Goal: Task Accomplishment & Management: Use online tool/utility

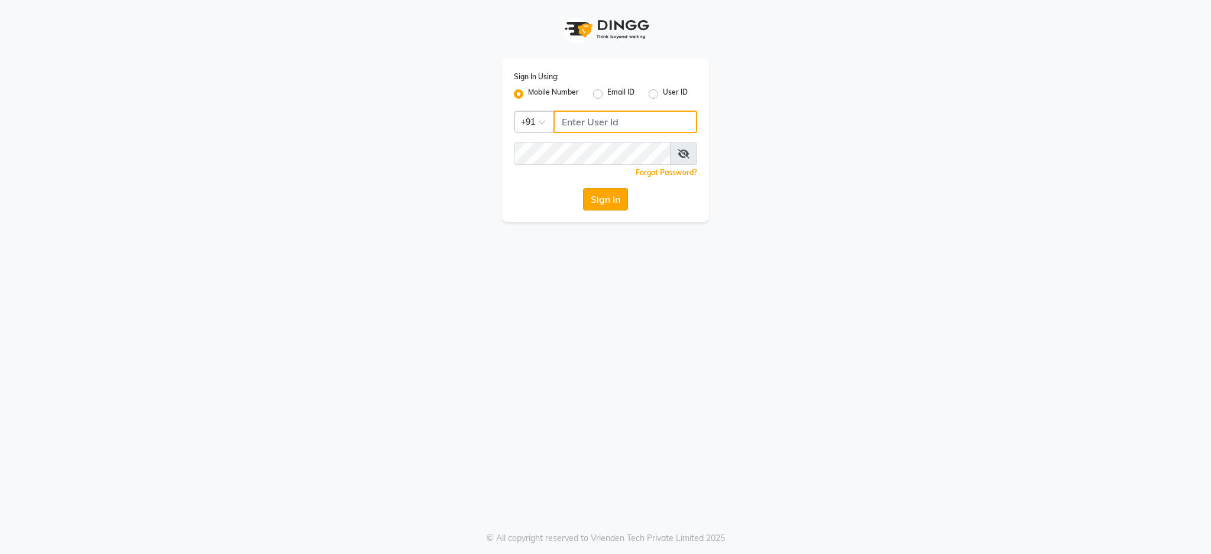
type input "7088009955"
click at [609, 199] on button "Sign In" at bounding box center [605, 199] width 45 height 22
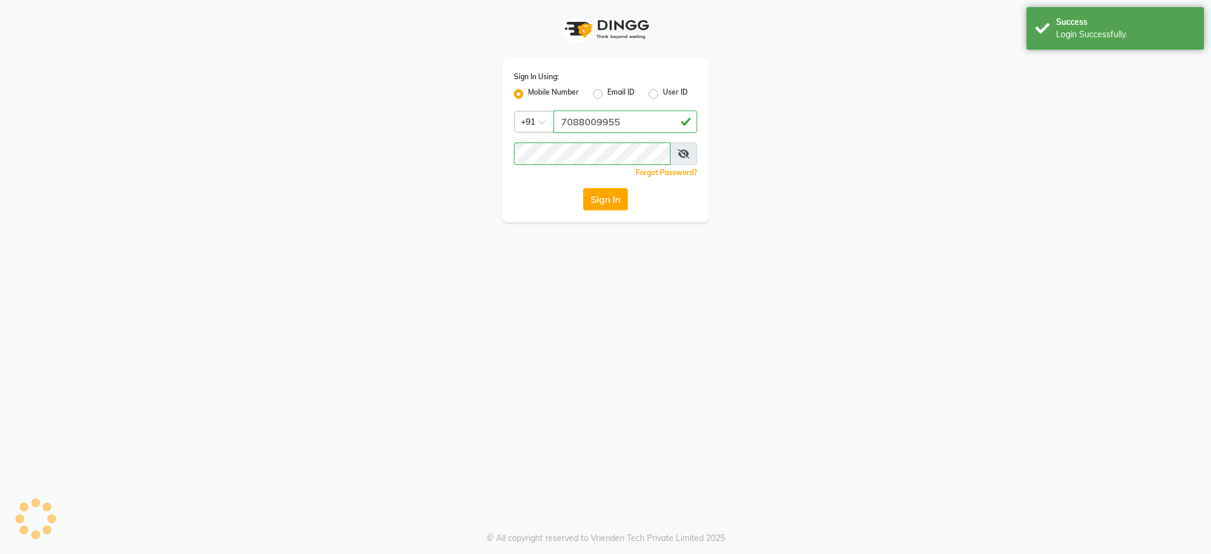
select select "service"
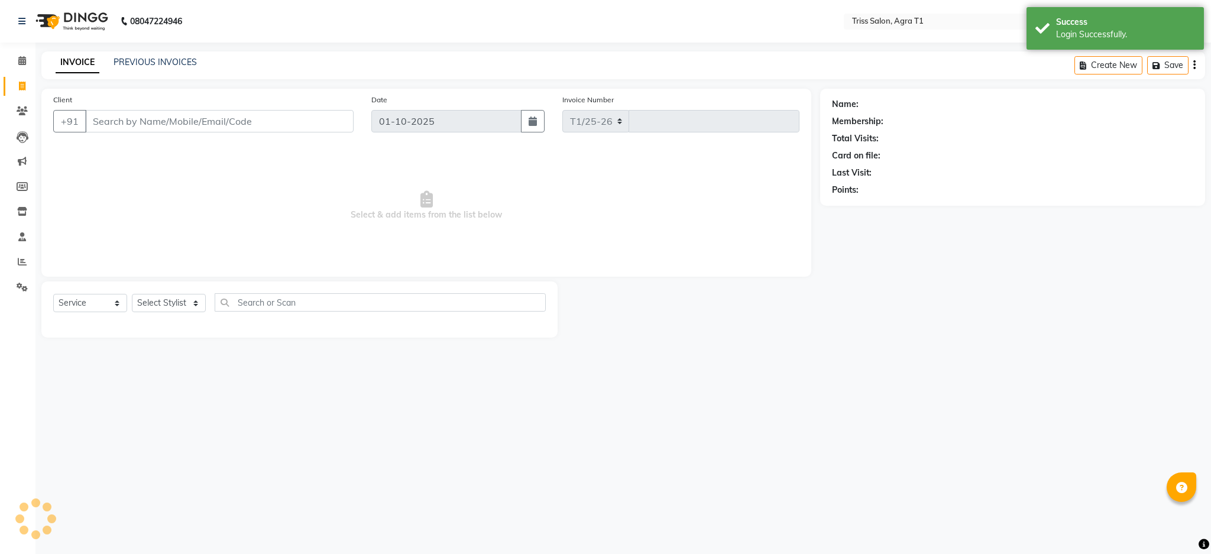
select select "4300"
type input "7749"
click at [76, 27] on img at bounding box center [70, 21] width 81 height 33
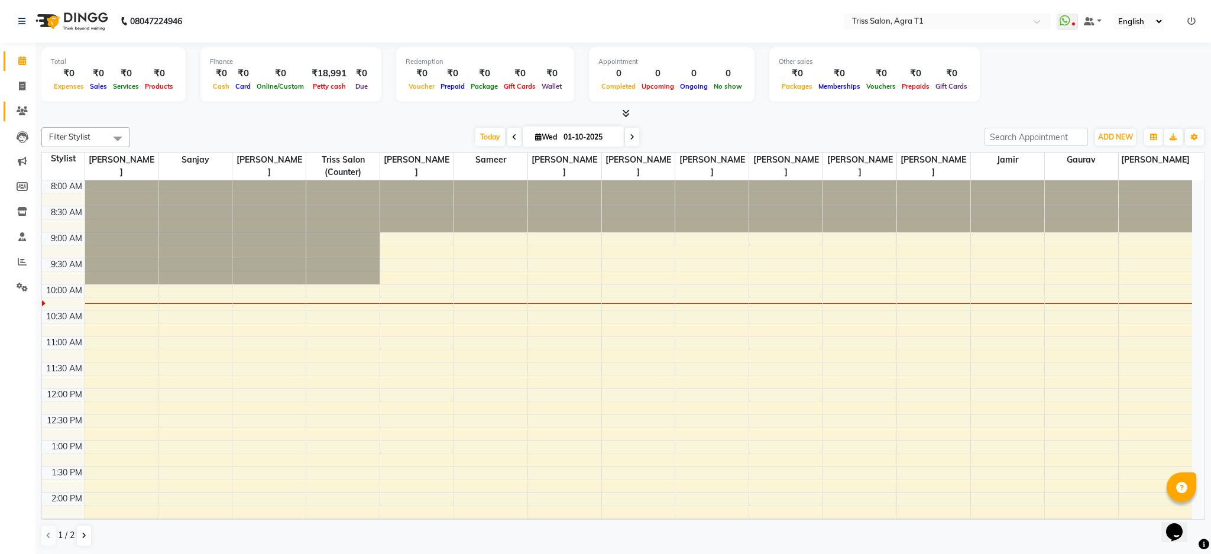
click at [27, 102] on link "Clients" at bounding box center [18, 112] width 28 height 20
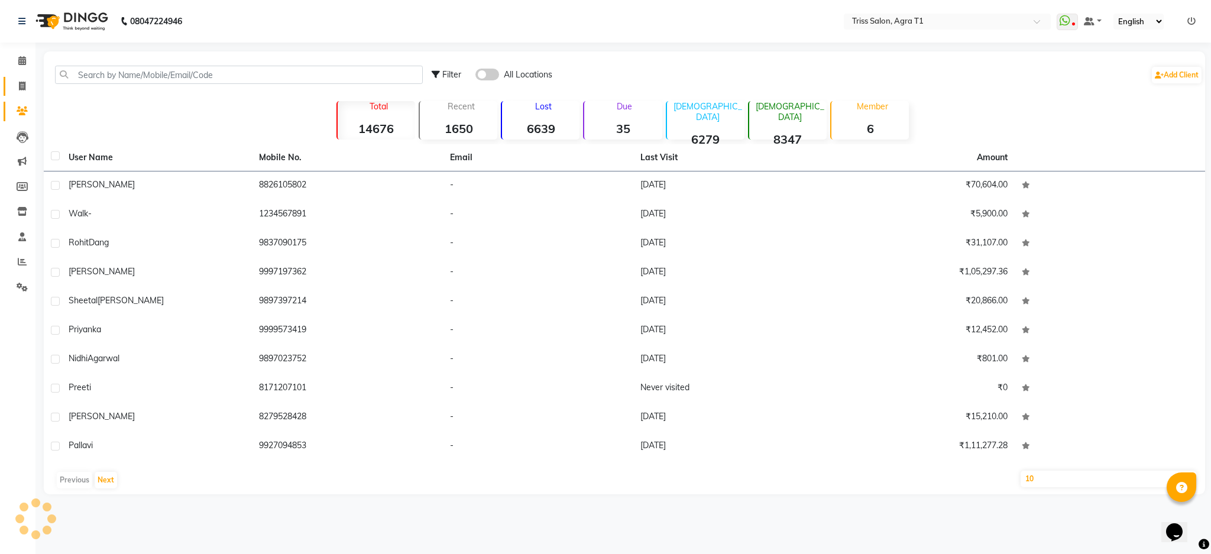
click at [12, 89] on span at bounding box center [22, 87] width 21 height 14
select select "service"
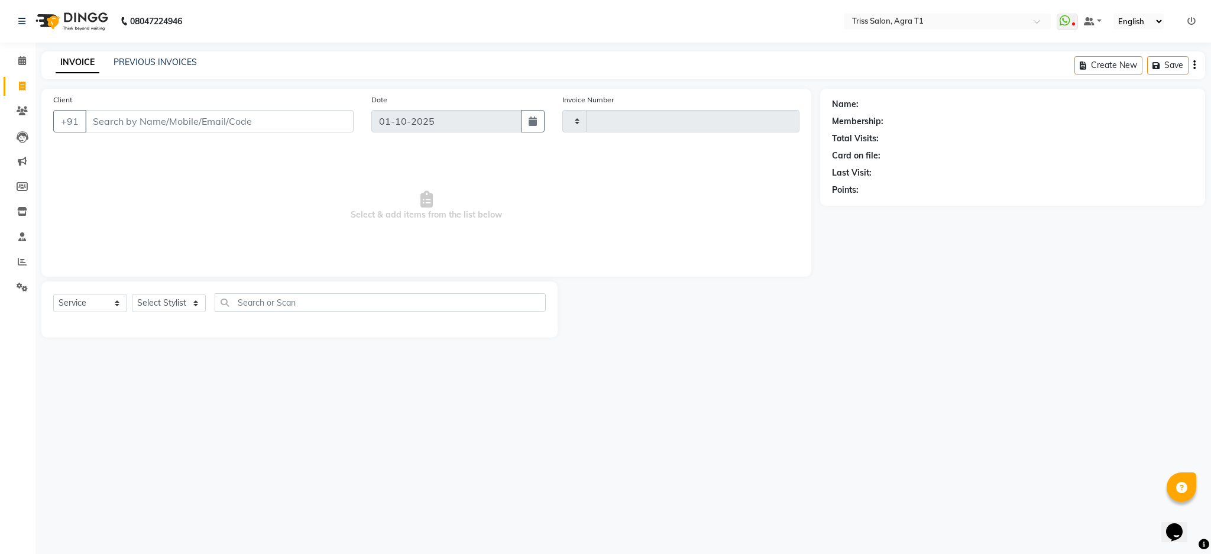
type input "7749"
select select "4300"
click at [168, 124] on input "Client" at bounding box center [219, 121] width 268 height 22
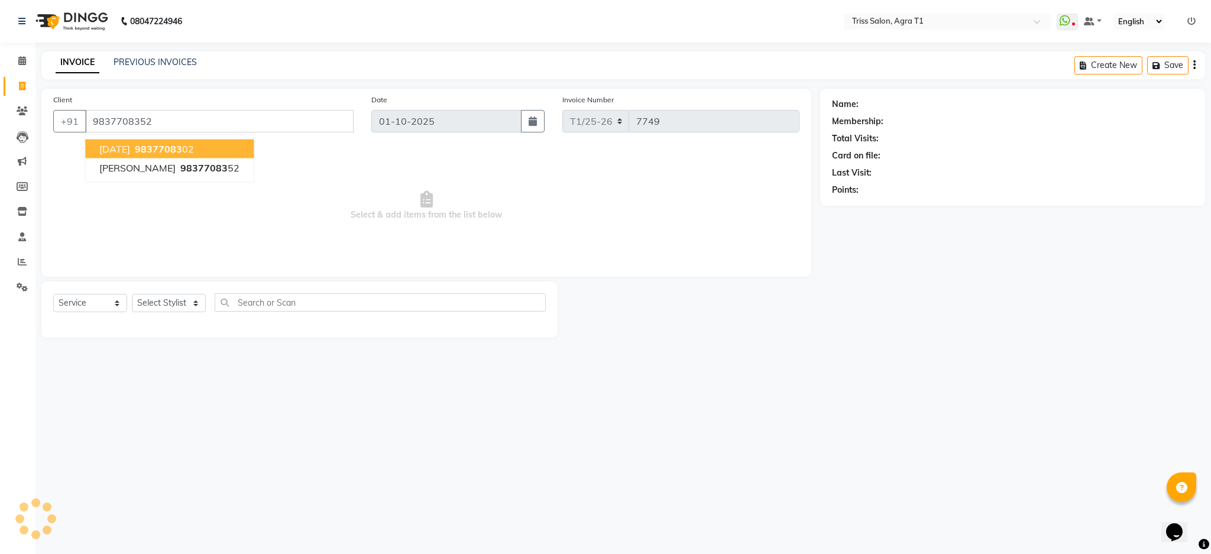
type input "9837708352"
click at [476, 207] on span "Select & add items from the list below" at bounding box center [426, 206] width 746 height 118
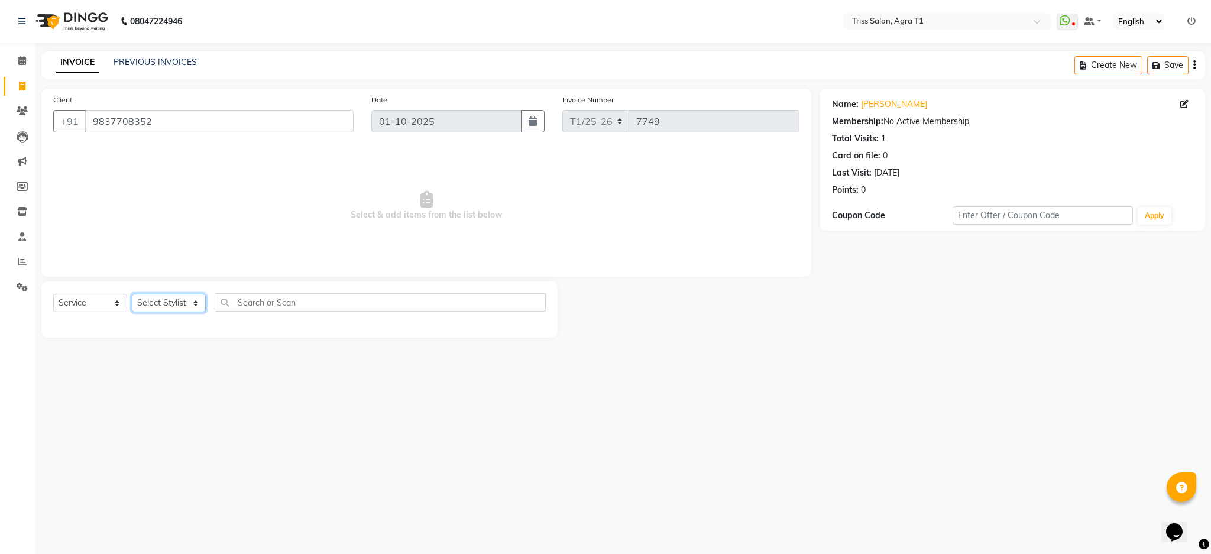
click at [200, 309] on select "Select Stylist [PERSON_NAME] [PERSON_NAME] [PERSON_NAME] [PERSON_NAME] Kamal [P…" at bounding box center [169, 303] width 74 height 18
select select "14691"
click at [132, 294] on select "Select Stylist [PERSON_NAME] [PERSON_NAME] [PERSON_NAME] [PERSON_NAME] Kamal [P…" at bounding box center [169, 303] width 74 height 18
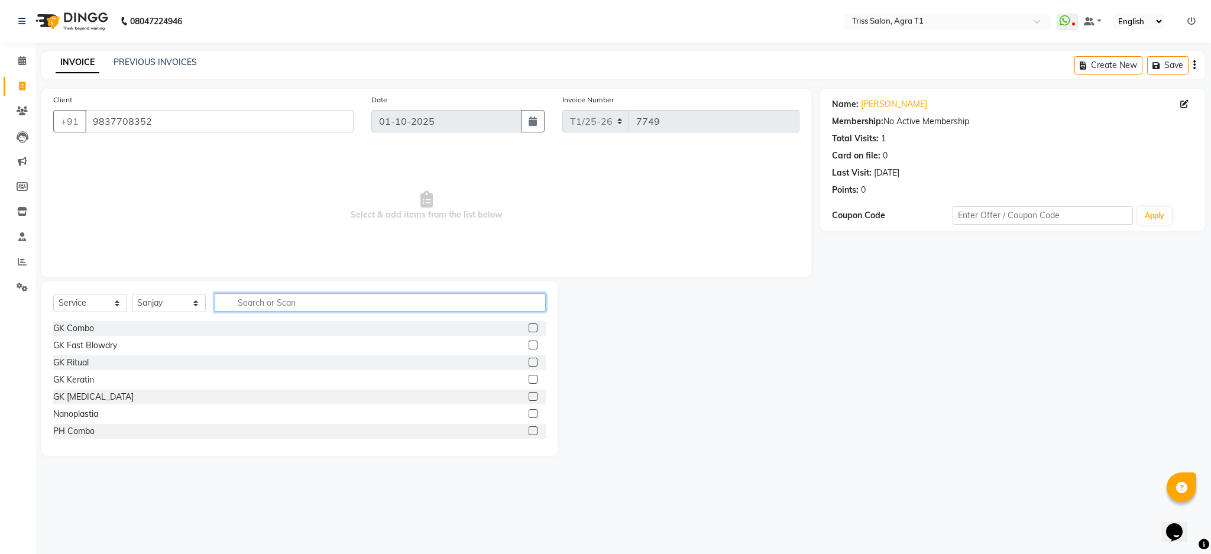
click at [261, 300] on input "text" at bounding box center [380, 302] width 331 height 18
type input "cut"
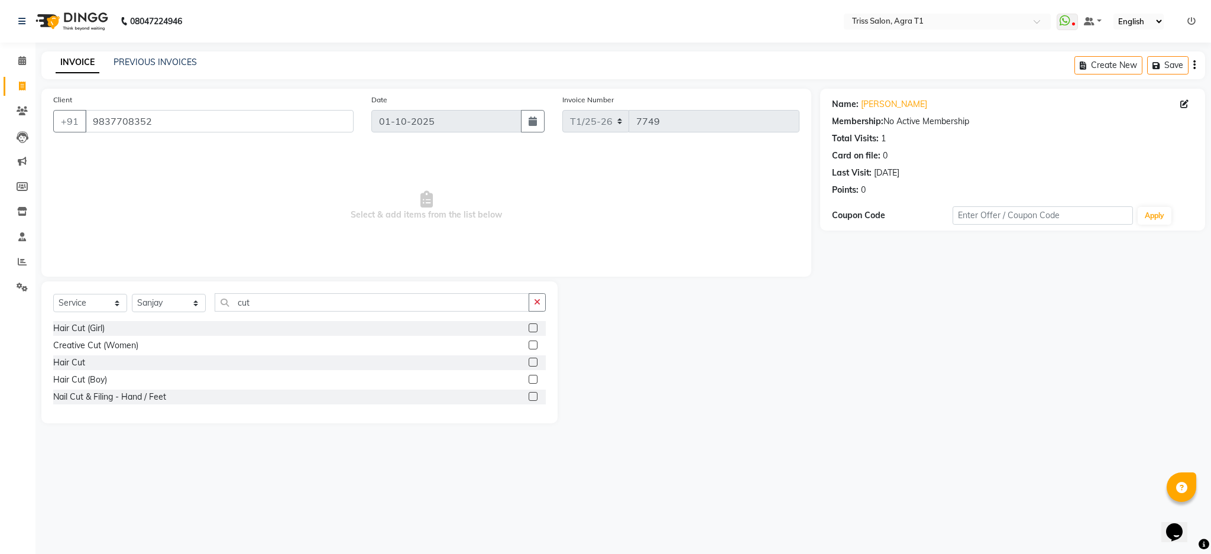
click at [533, 362] on label at bounding box center [533, 362] width 9 height 9
click at [533, 362] on input "checkbox" at bounding box center [533, 363] width 8 height 8
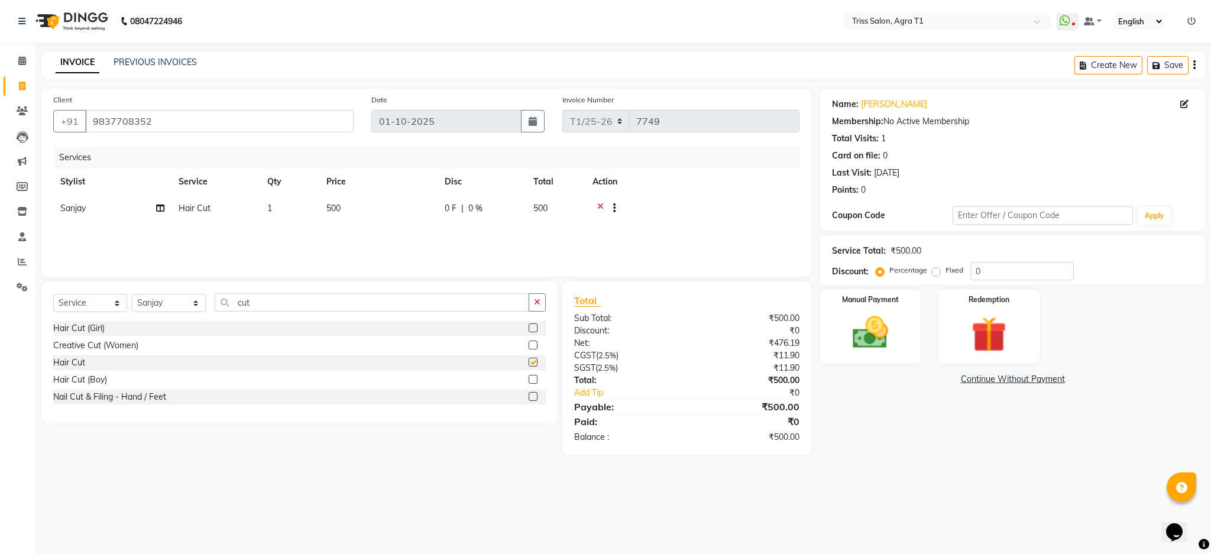
checkbox input "false"
click at [540, 295] on button "button" at bounding box center [537, 302] width 17 height 18
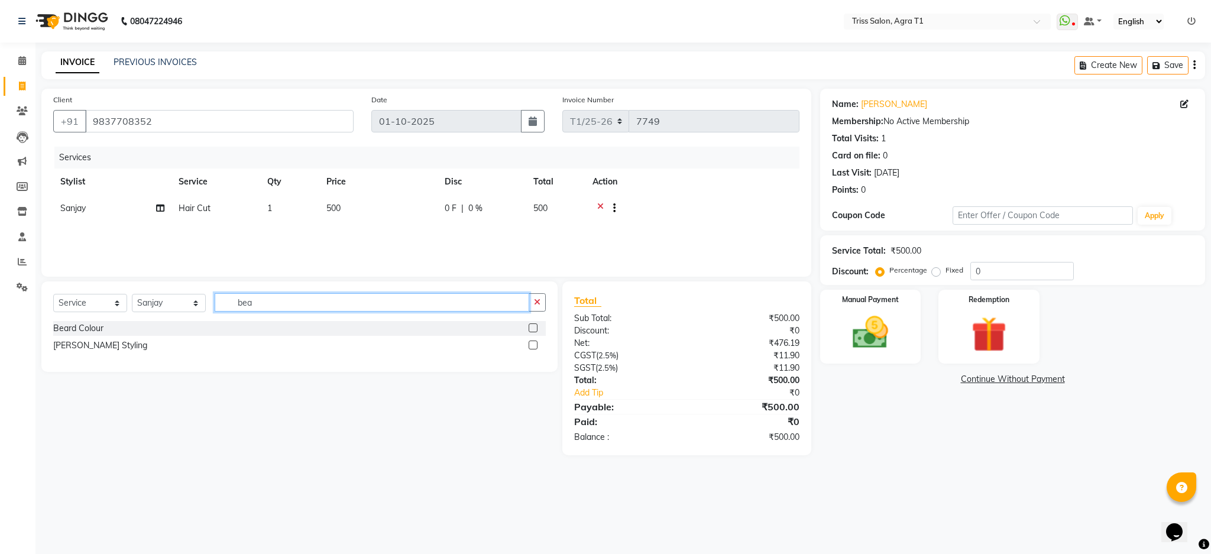
type input "bea"
click at [533, 348] on label at bounding box center [533, 345] width 9 height 9
click at [533, 348] on input "checkbox" at bounding box center [533, 346] width 8 height 8
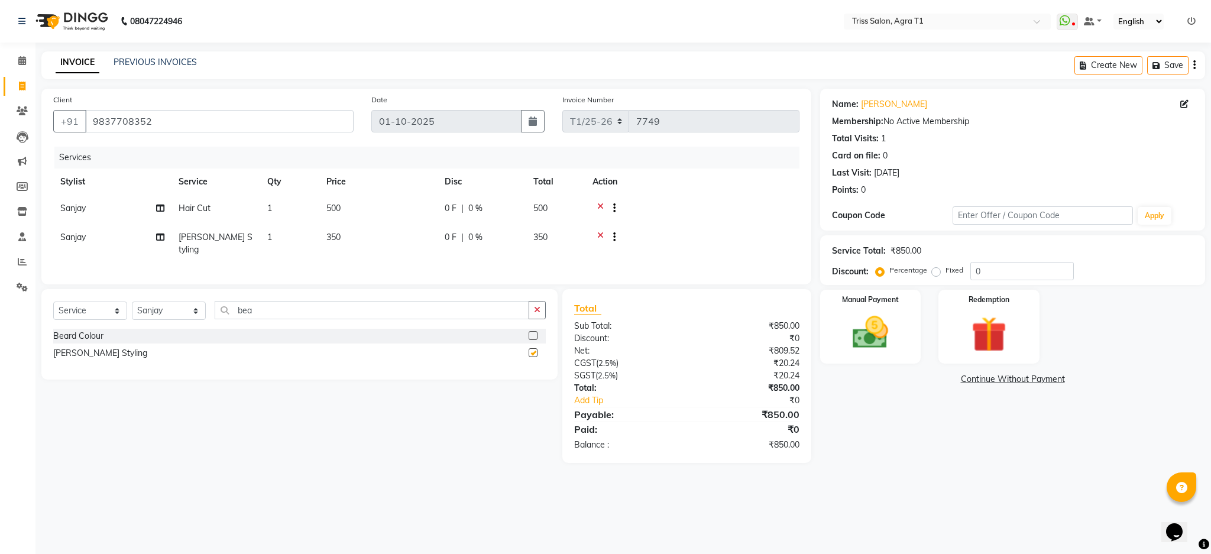
checkbox input "false"
click at [1024, 271] on input "0" at bounding box center [1021, 271] width 103 height 18
type input "015"
click at [899, 353] on div "Manual Payment" at bounding box center [870, 327] width 105 height 77
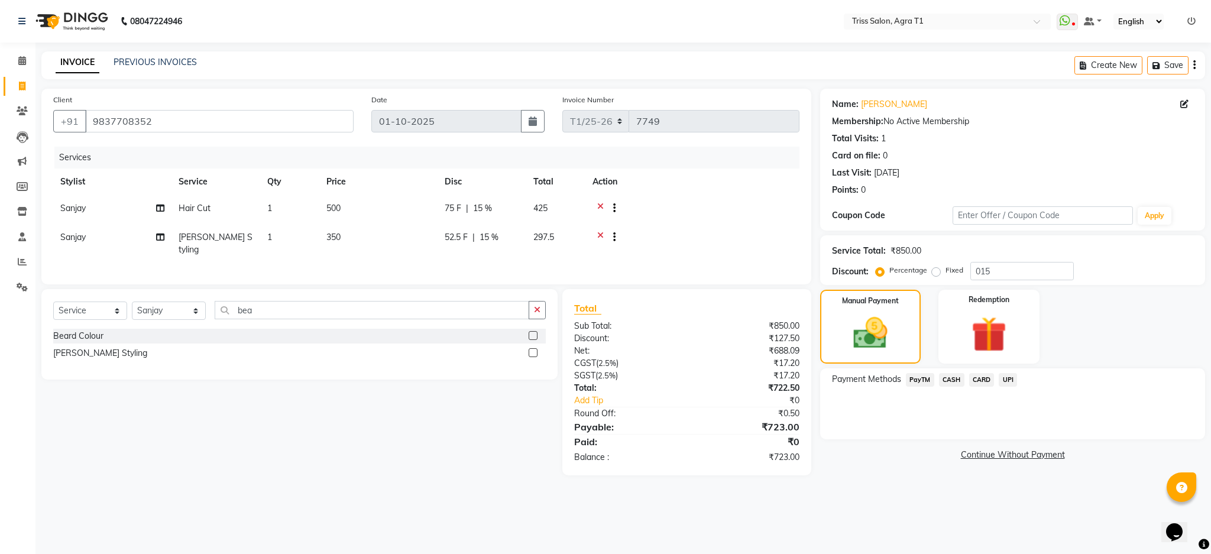
click at [930, 381] on span "PayTM" at bounding box center [920, 380] width 28 height 14
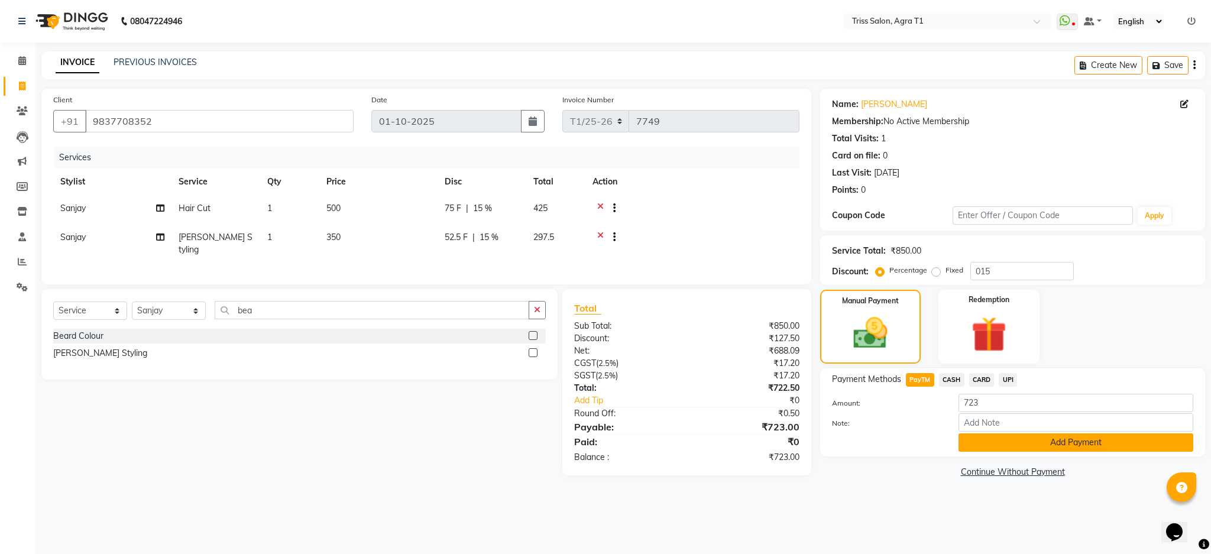
click at [1003, 436] on button "Add Payment" at bounding box center [1076, 442] width 235 height 18
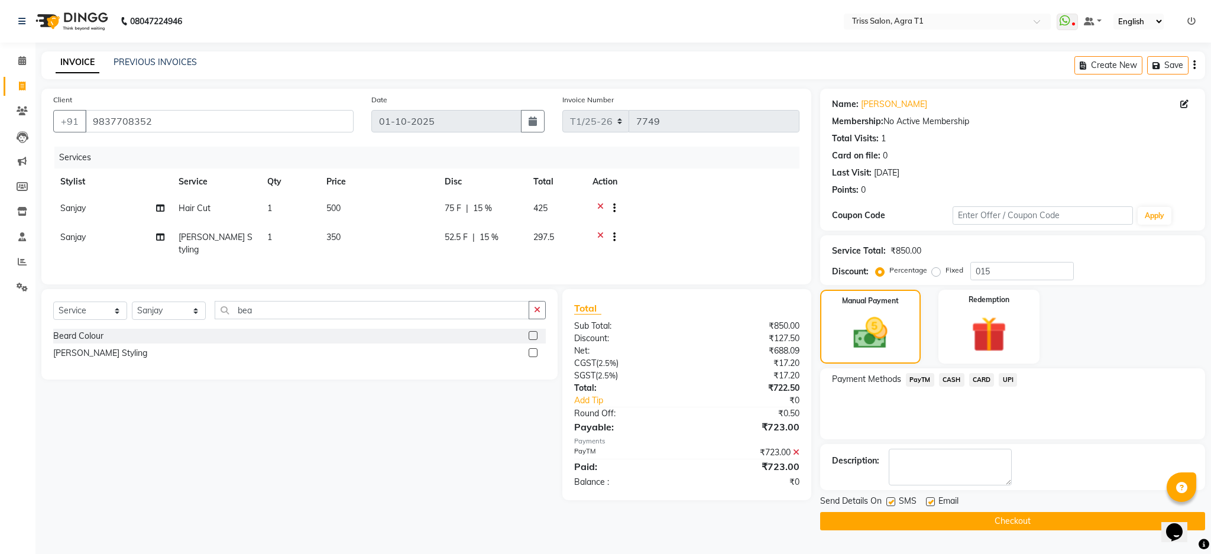
click at [1062, 516] on button "Checkout" at bounding box center [1012, 521] width 385 height 18
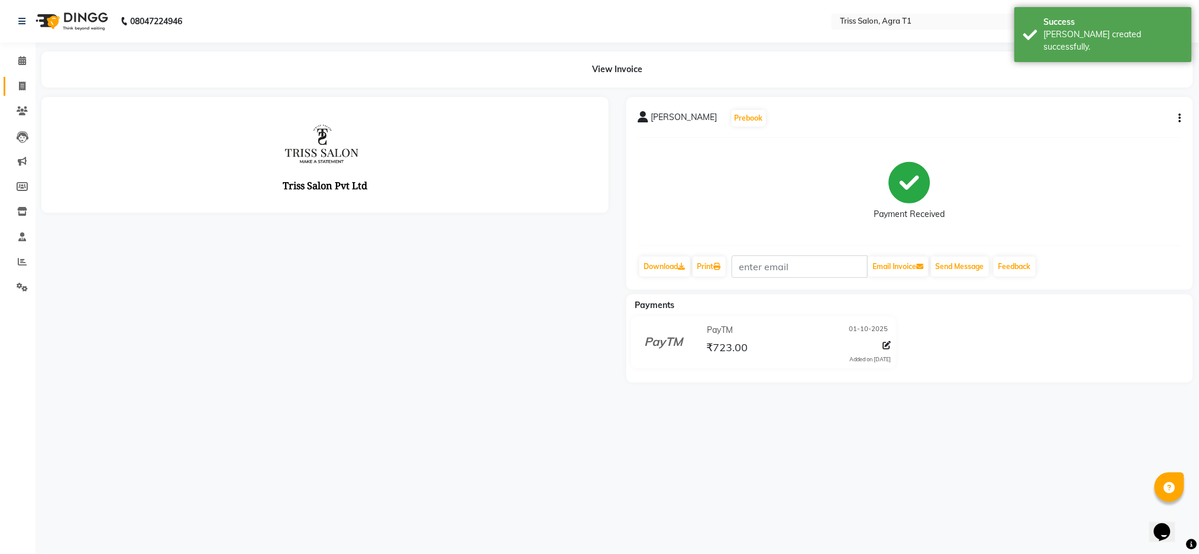
click at [31, 91] on span at bounding box center [22, 87] width 21 height 14
select select "service"
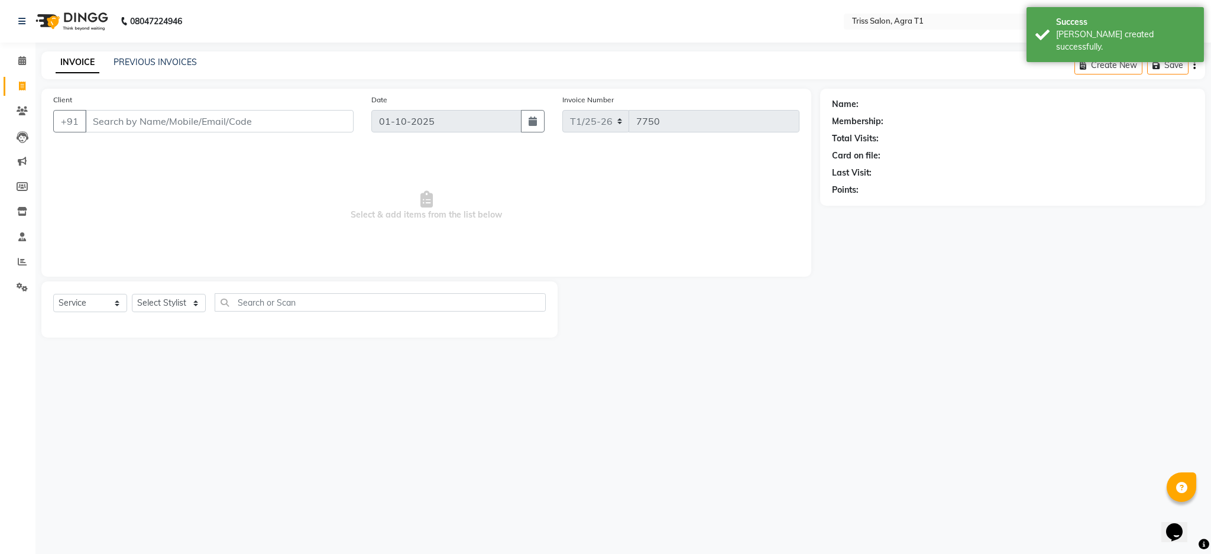
click at [19, 86] on icon at bounding box center [22, 86] width 7 height 9
select select "service"
type input "7750"
select select "4300"
click at [150, 124] on input "Client" at bounding box center [219, 121] width 268 height 22
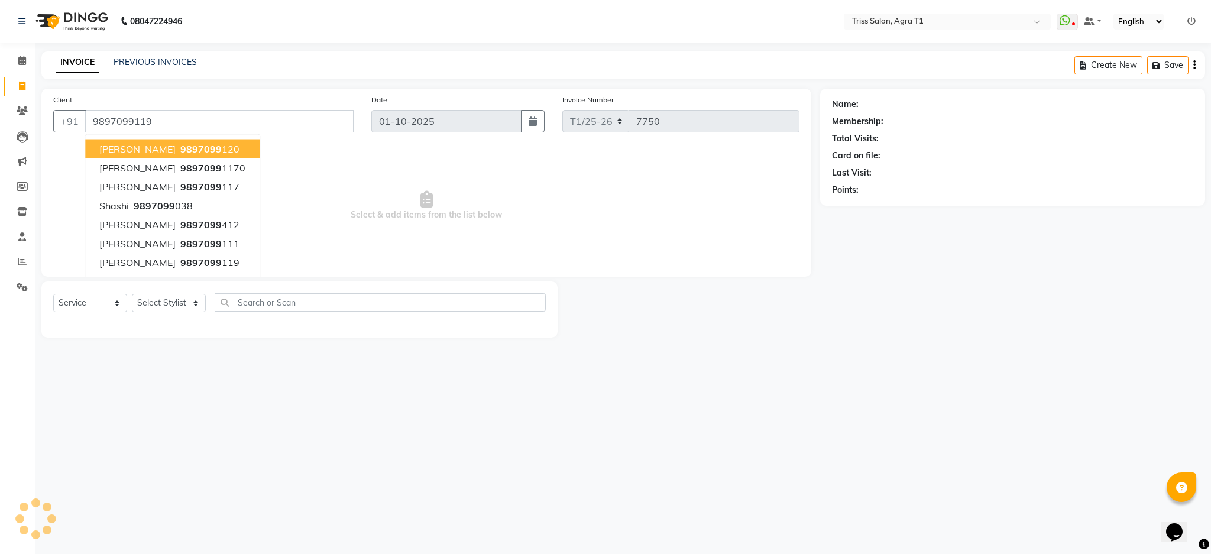
type input "9897099119"
click at [777, 428] on div "08047224946 Select Location × Triss Salon, Agra T1 WhatsApp Status ✕ Status: Di…" at bounding box center [605, 277] width 1211 height 554
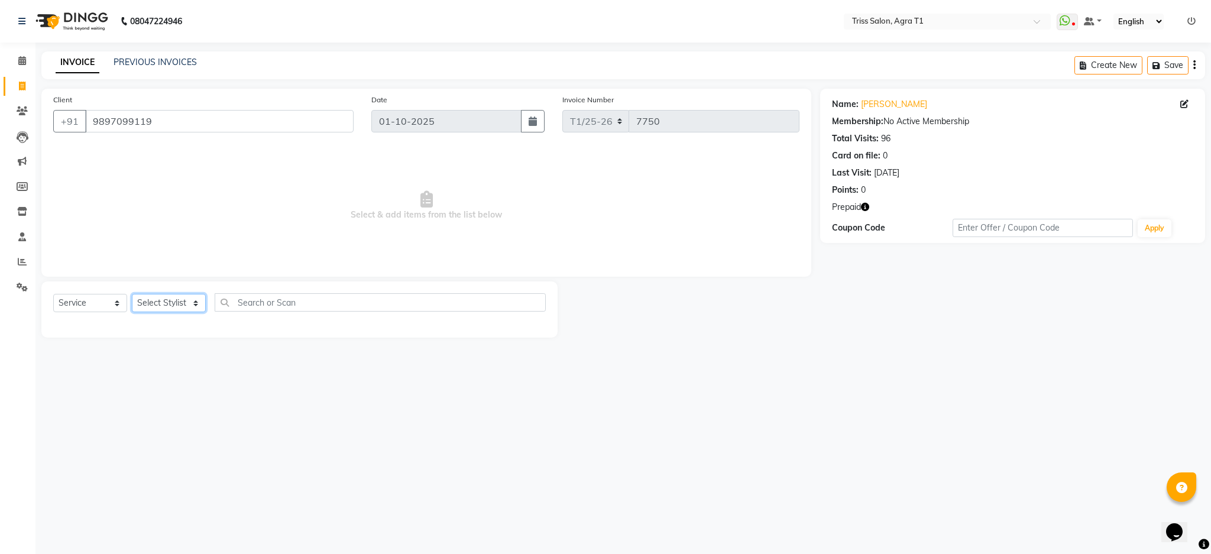
click at [187, 309] on select "Select Stylist [PERSON_NAME] [PERSON_NAME] [PERSON_NAME] [PERSON_NAME] Kamal [P…" at bounding box center [169, 303] width 74 height 18
select select "14691"
click at [132, 294] on select "Select Stylist [PERSON_NAME] [PERSON_NAME] [PERSON_NAME] [PERSON_NAME] Kamal [P…" at bounding box center [169, 303] width 74 height 18
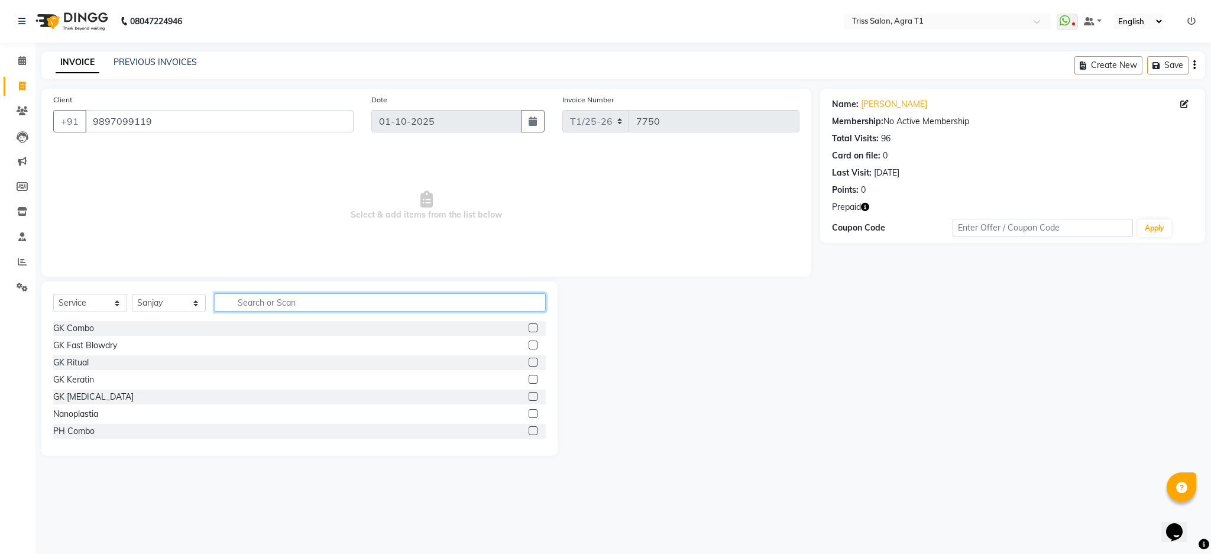
click at [270, 301] on input "text" at bounding box center [380, 302] width 331 height 18
type input "cut"
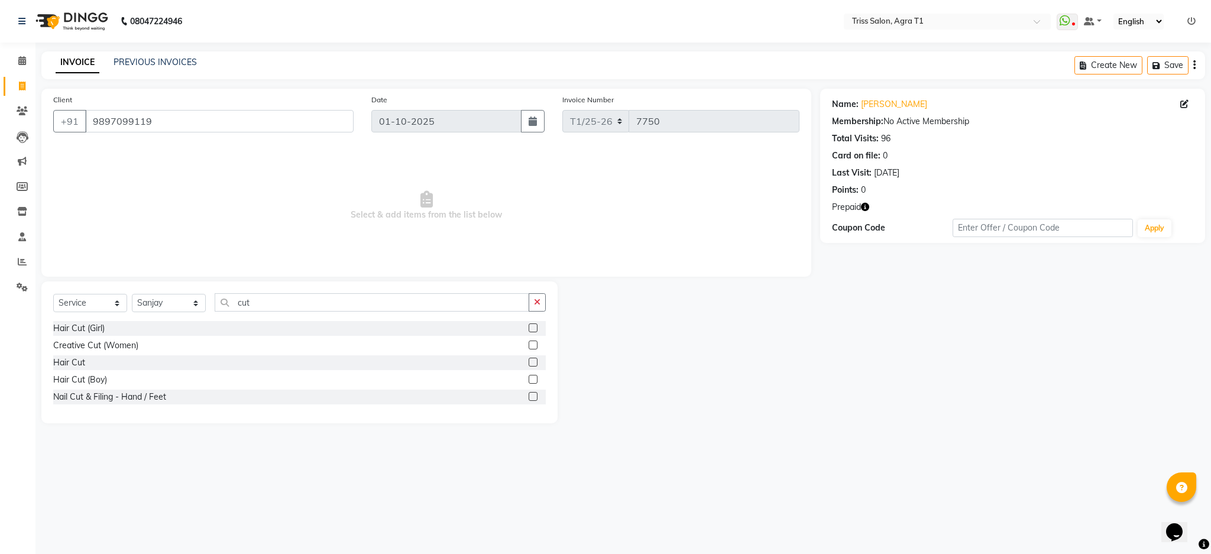
click at [533, 361] on label at bounding box center [533, 362] width 9 height 9
click at [533, 361] on input "checkbox" at bounding box center [533, 363] width 8 height 8
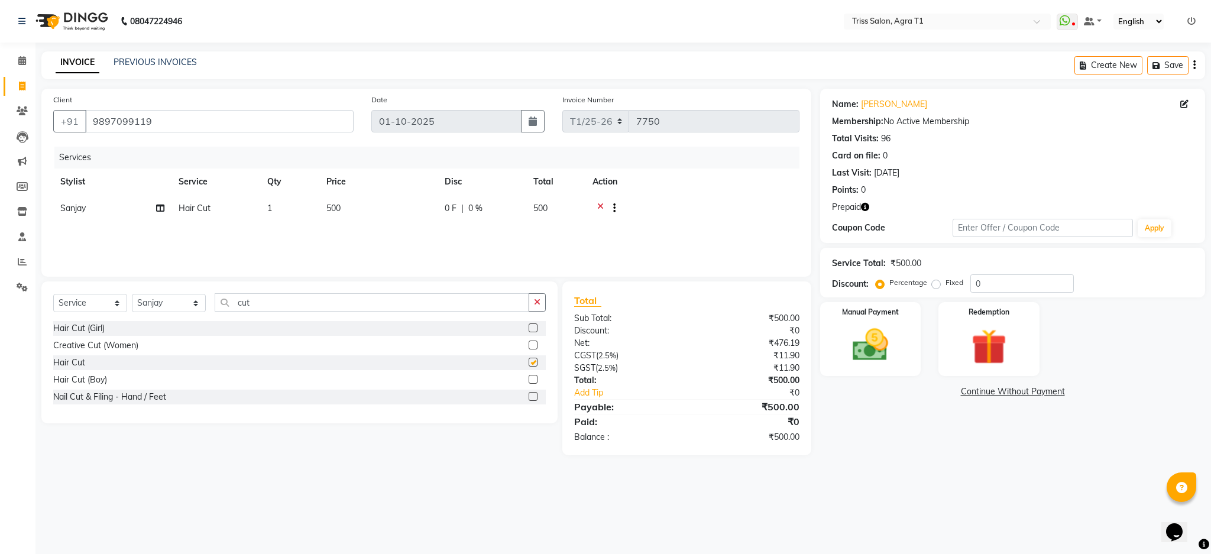
checkbox input "false"
click at [1009, 350] on img at bounding box center [989, 347] width 60 height 46
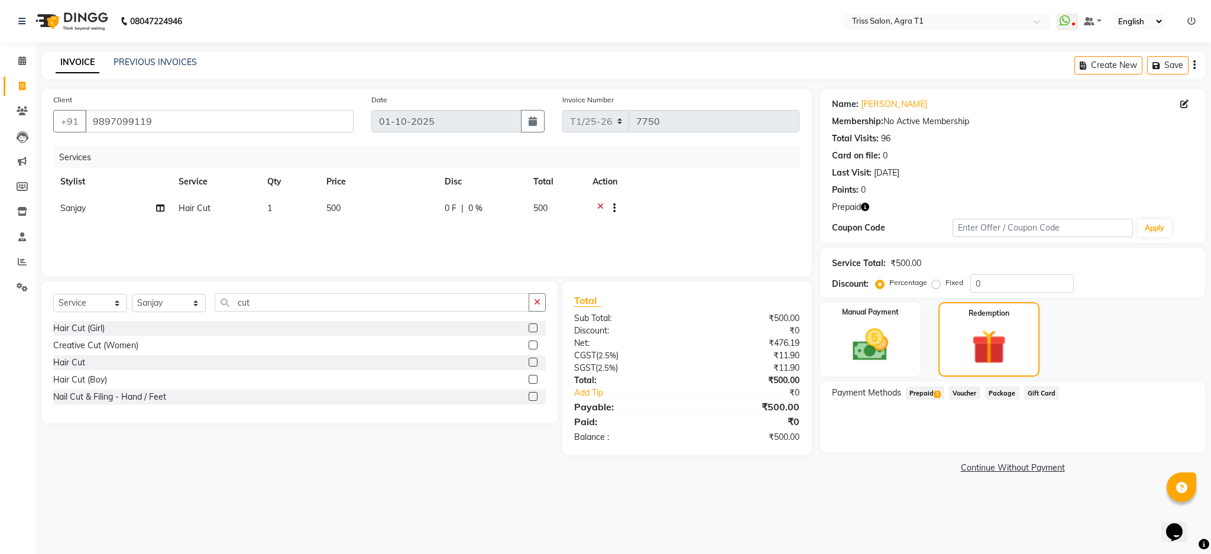
click at [924, 390] on span "Prepaid 1" at bounding box center [925, 393] width 38 height 14
click at [1171, 435] on button "Add" at bounding box center [1165, 441] width 43 height 20
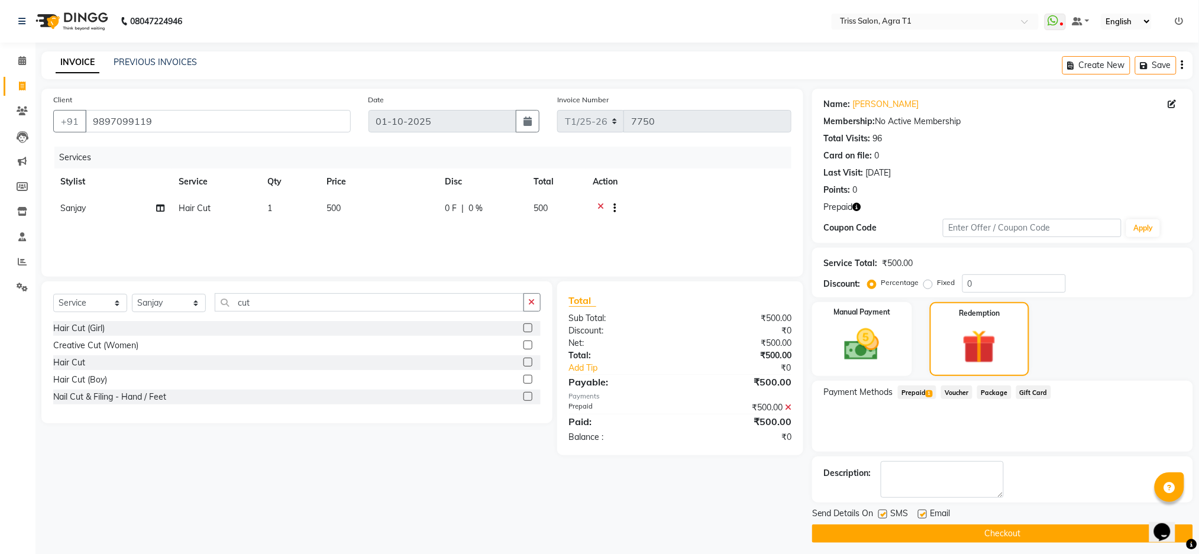
scroll to position [6, 0]
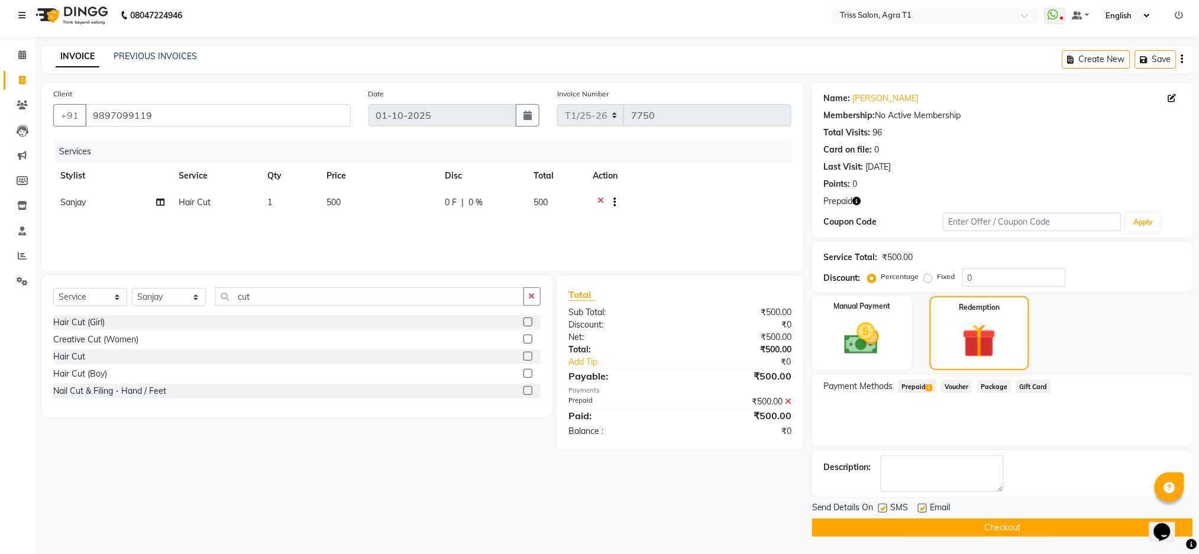
click at [1028, 525] on button "Checkout" at bounding box center [1002, 528] width 381 height 18
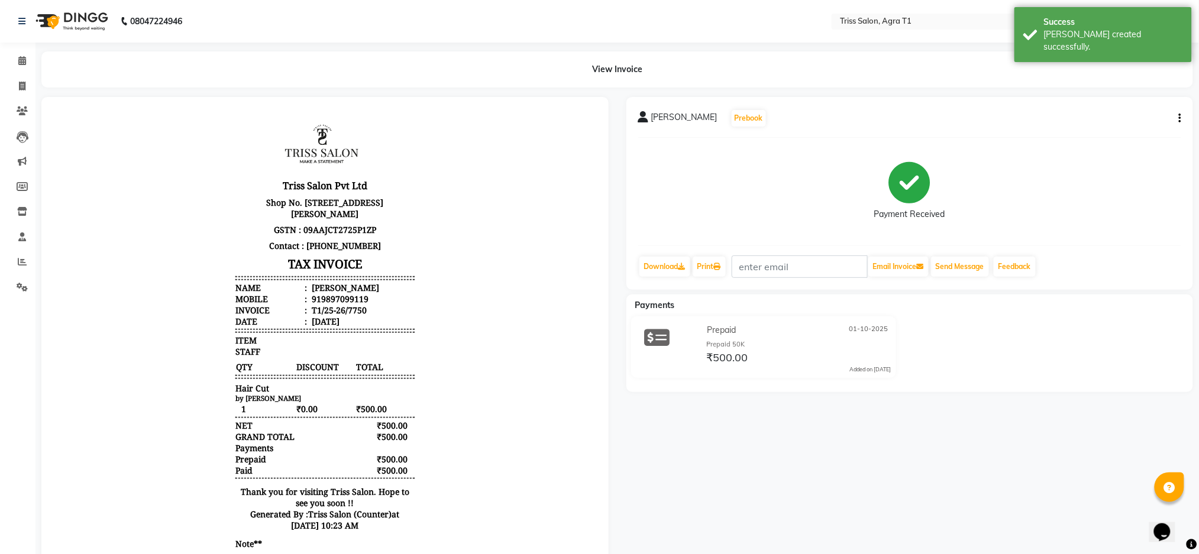
click at [67, 37] on img at bounding box center [70, 21] width 81 height 33
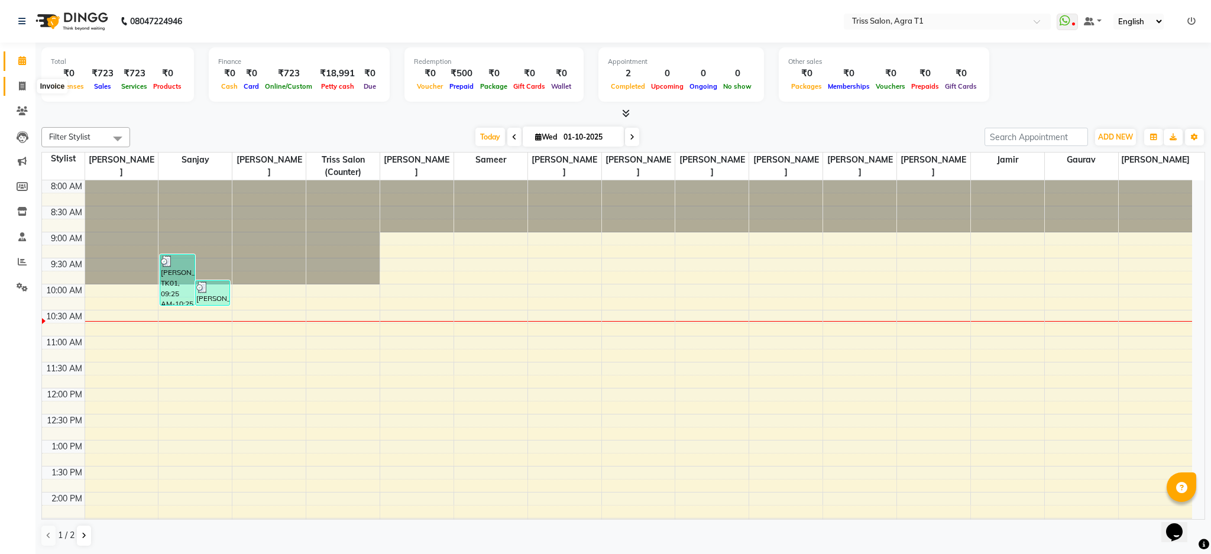
click at [17, 83] on span at bounding box center [22, 87] width 21 height 14
select select "service"
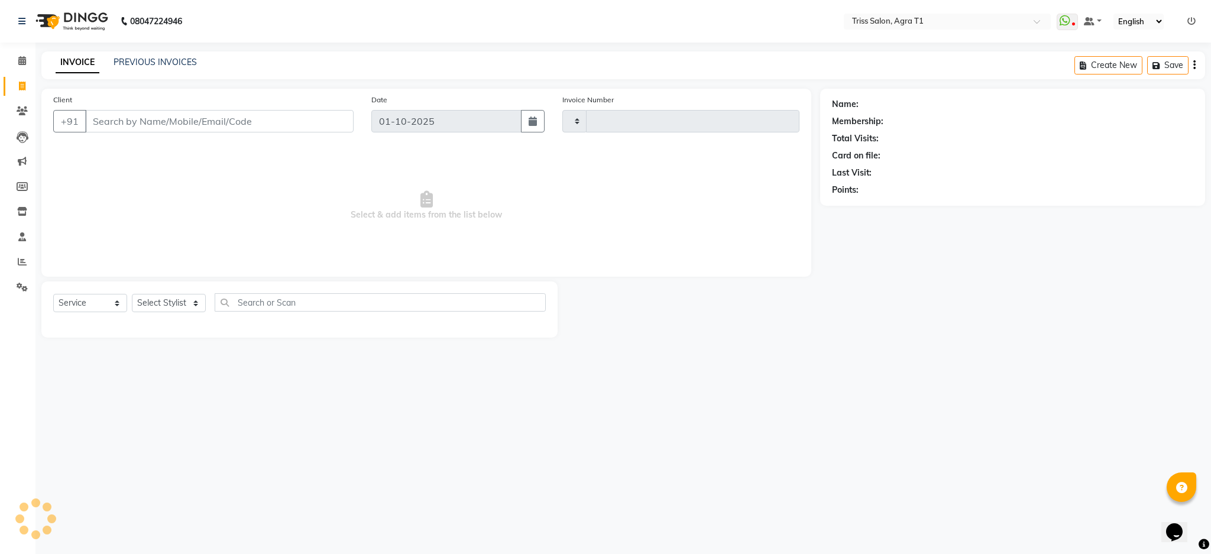
type input "7751"
select select "4300"
click at [166, 303] on select "Select Stylist [PERSON_NAME] [PERSON_NAME] [PERSON_NAME] [PERSON_NAME] Kamal [P…" at bounding box center [169, 303] width 74 height 18
click at [132, 294] on select "Select Stylist [PERSON_NAME] [PERSON_NAME] [PERSON_NAME] [PERSON_NAME] Kamal [P…" at bounding box center [169, 303] width 74 height 18
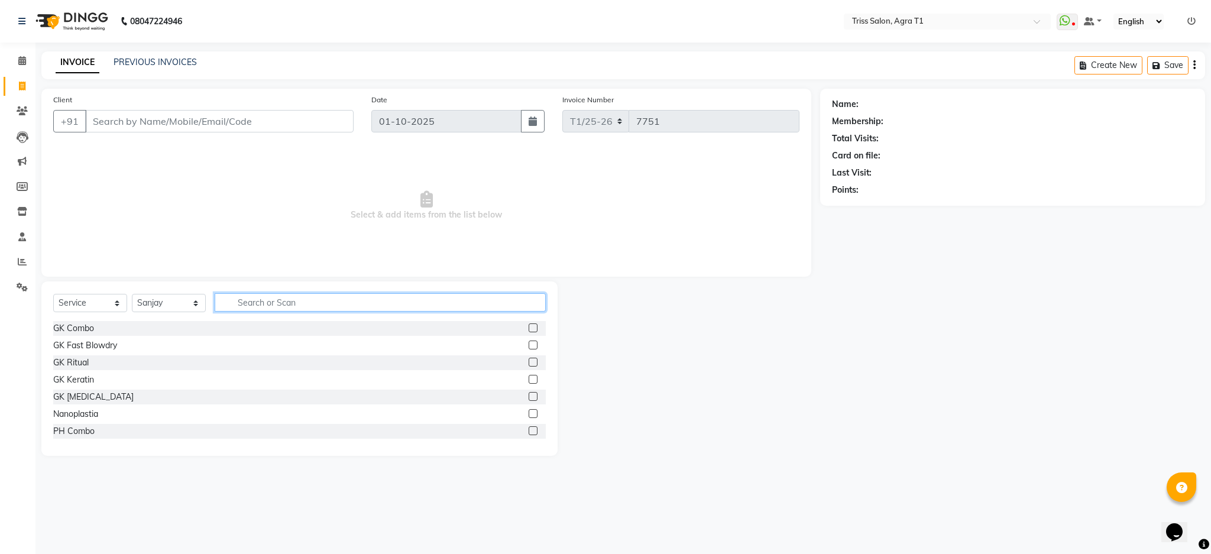
click at [225, 307] on input "text" at bounding box center [380, 302] width 331 height 18
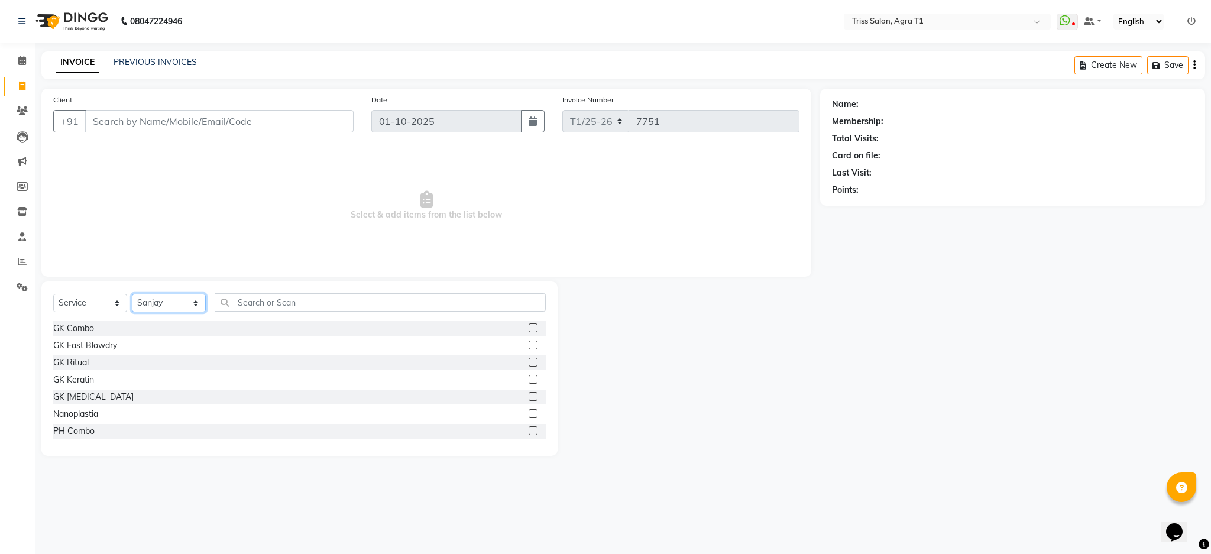
click at [171, 298] on select "Select Stylist [PERSON_NAME] [PERSON_NAME] [PERSON_NAME] [PERSON_NAME] Kamal [P…" at bounding box center [169, 303] width 74 height 18
select select "67269"
click at [132, 294] on select "Select Stylist [PERSON_NAME] [PERSON_NAME] [PERSON_NAME] [PERSON_NAME] Kamal [P…" at bounding box center [169, 303] width 74 height 18
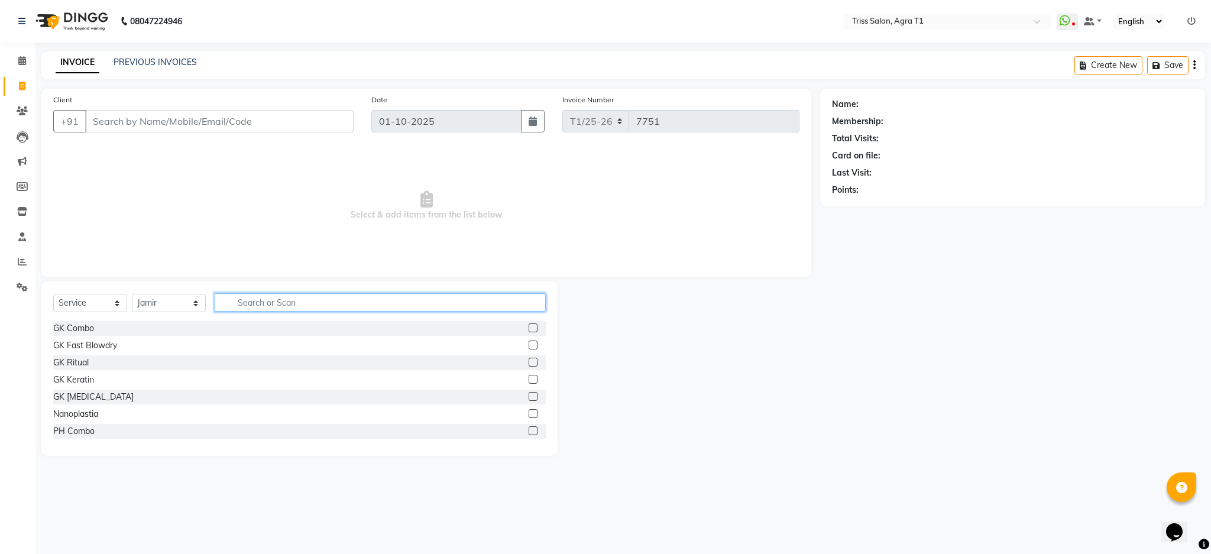
click at [251, 299] on input "text" at bounding box center [380, 302] width 331 height 18
type input "ph c"
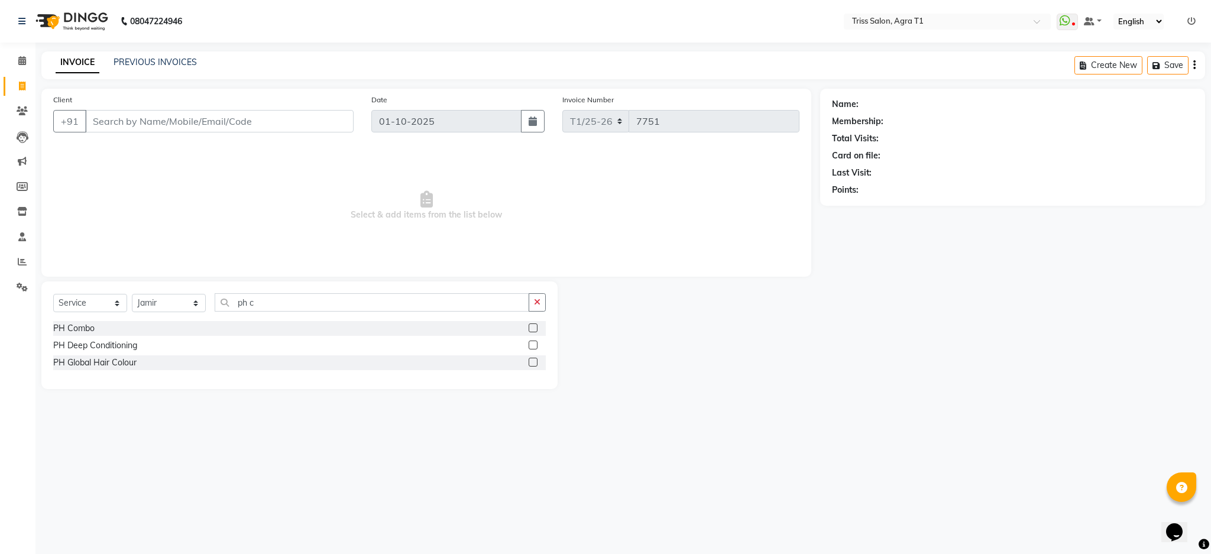
click at [532, 328] on label at bounding box center [533, 327] width 9 height 9
click at [532, 328] on input "checkbox" at bounding box center [533, 329] width 8 height 8
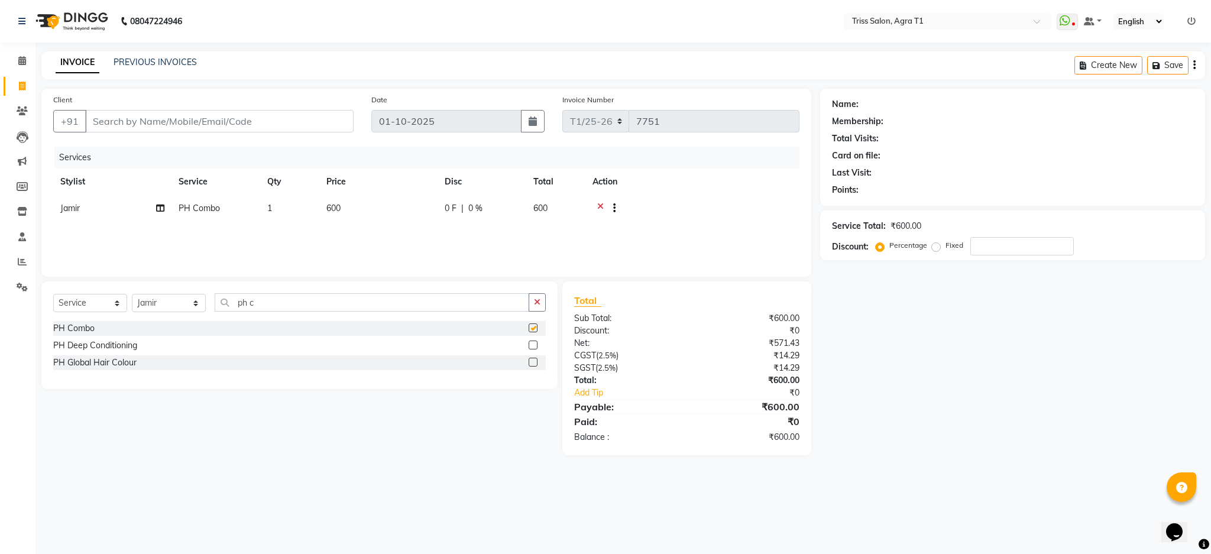
checkbox input "false"
click at [302, 121] on input "Client" at bounding box center [219, 121] width 268 height 22
click at [143, 125] on input "Client" at bounding box center [219, 121] width 268 height 22
type input "9"
type input "0"
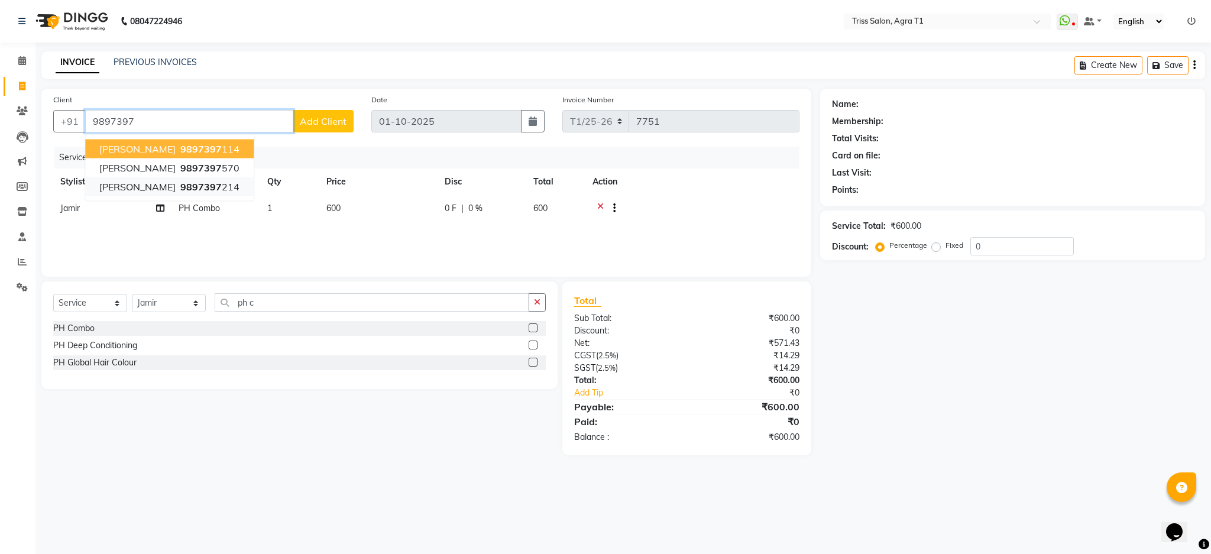
click at [109, 186] on span "[PERSON_NAME]" at bounding box center [137, 187] width 76 height 12
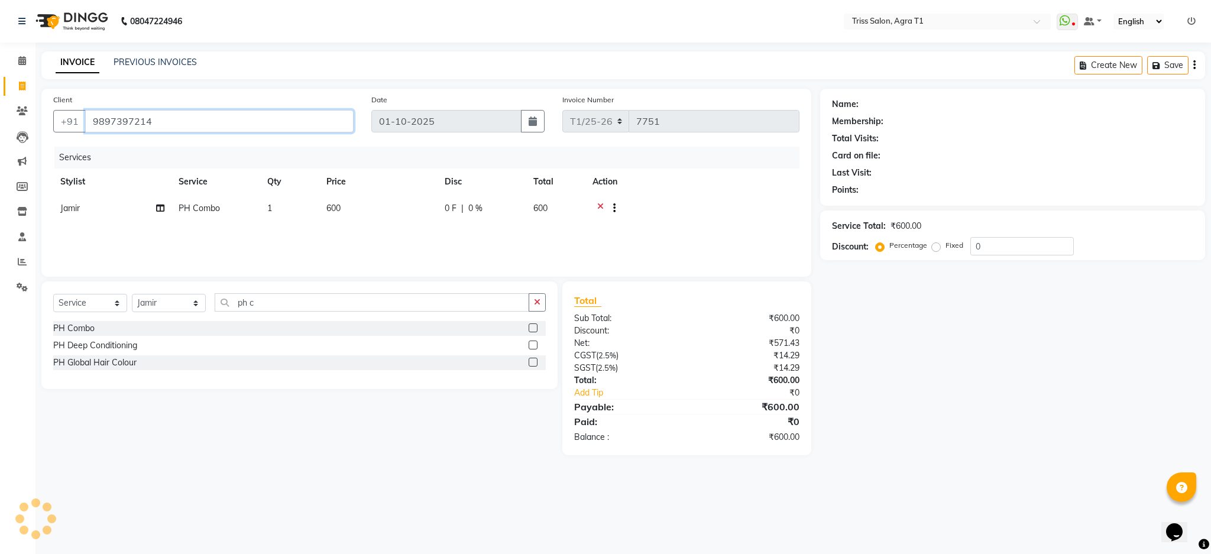
type input "9897397214"
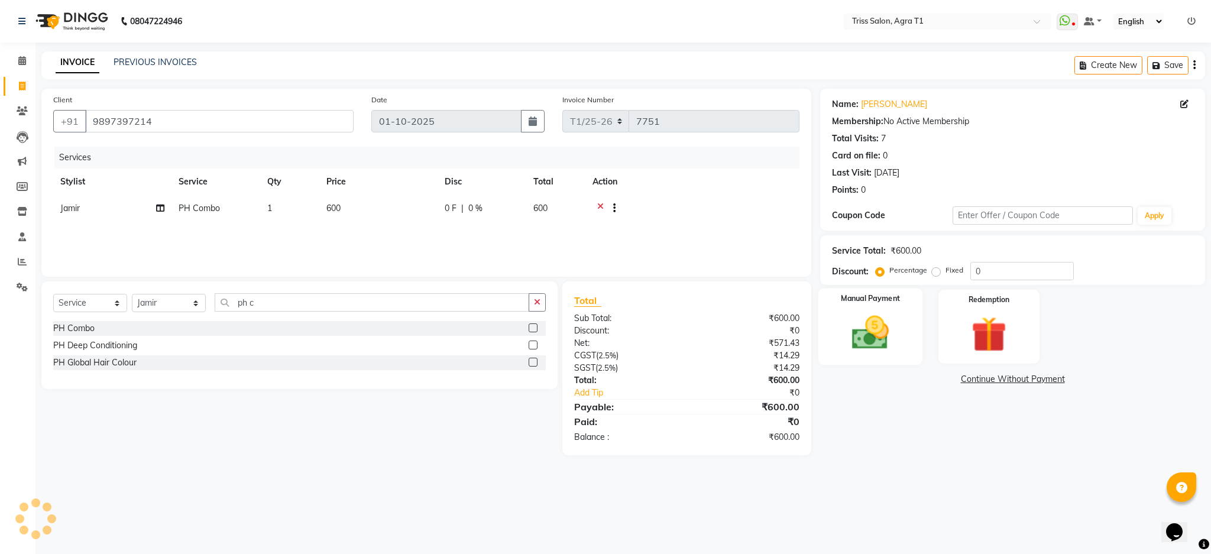
click at [877, 326] on img at bounding box center [870, 333] width 60 height 43
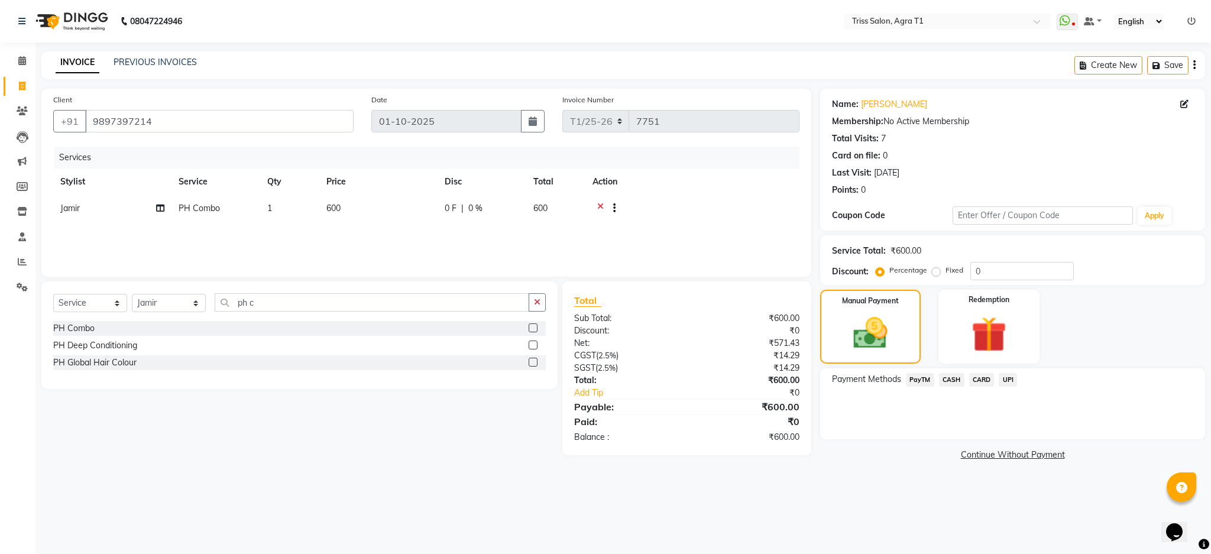
click at [950, 377] on span "CASH" at bounding box center [951, 380] width 25 height 14
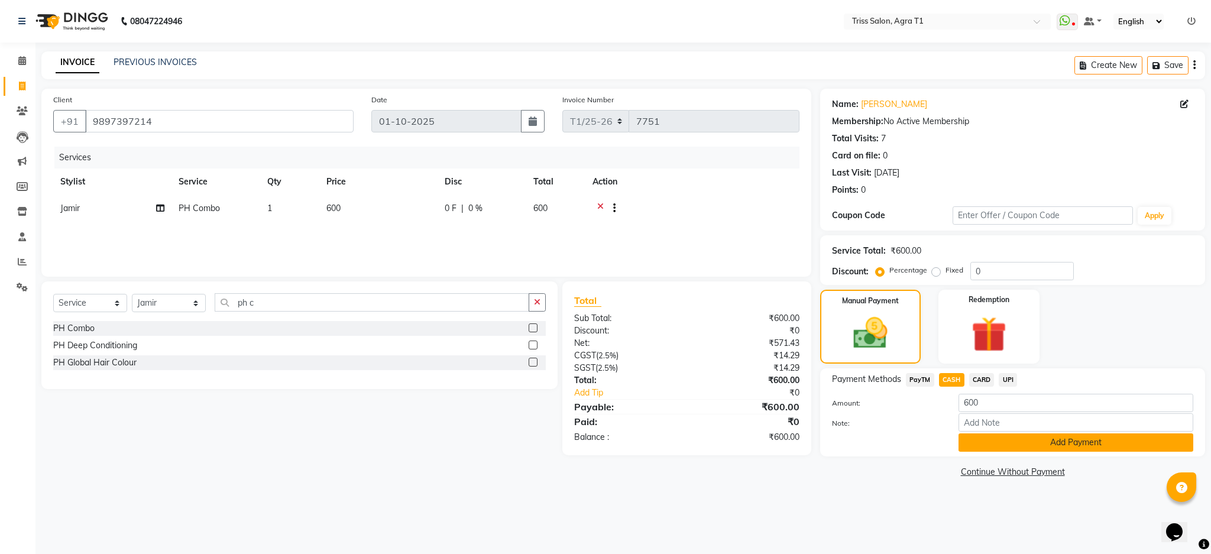
click at [1001, 445] on button "Add Payment" at bounding box center [1076, 442] width 235 height 18
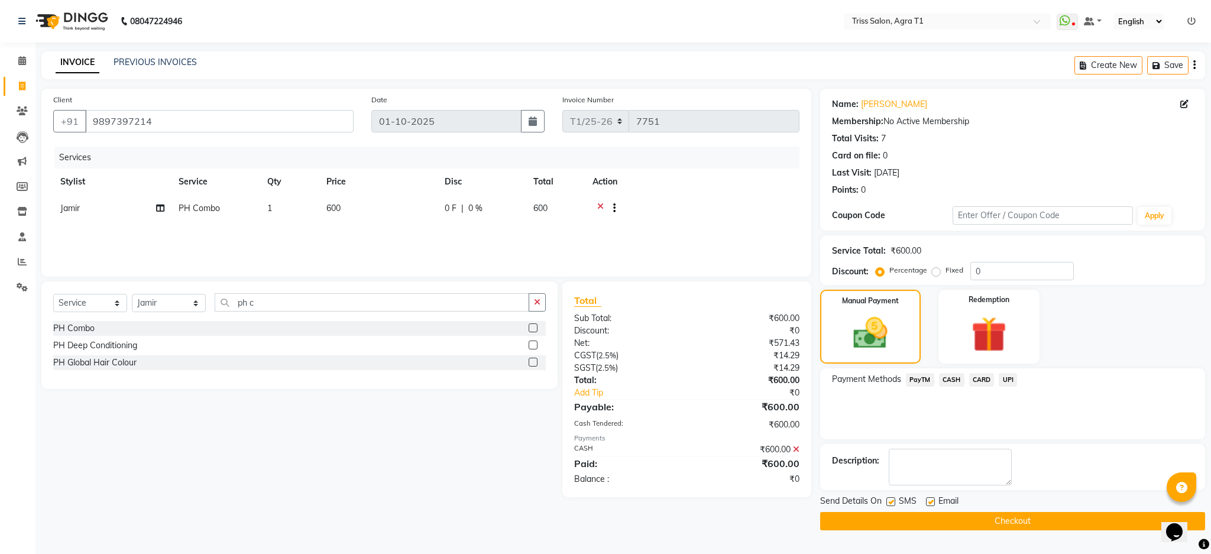
click at [1134, 522] on button "Checkout" at bounding box center [1012, 521] width 385 height 18
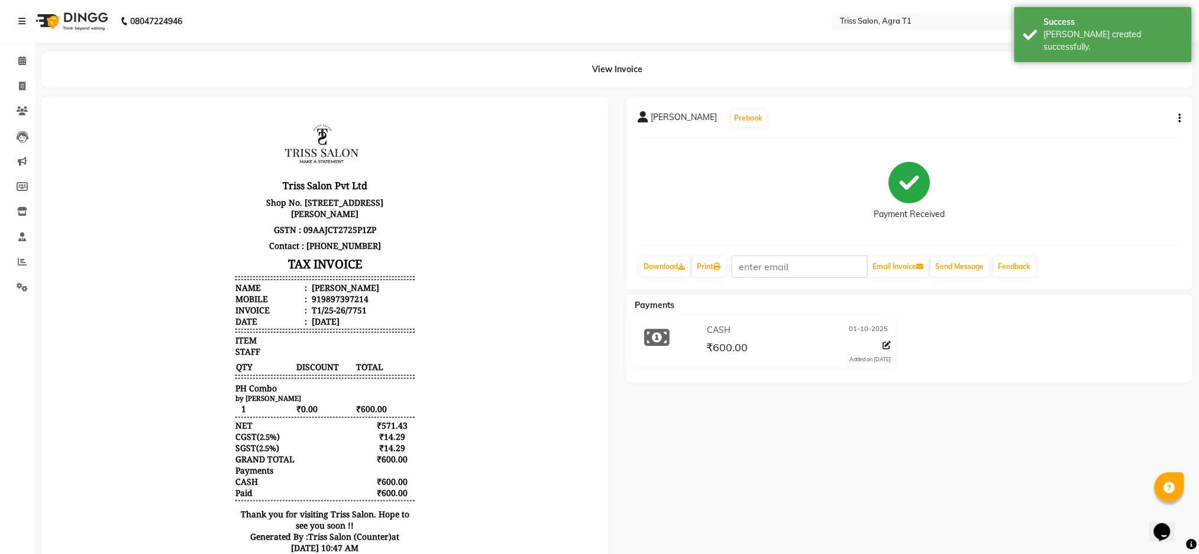
click at [90, 27] on img at bounding box center [70, 21] width 81 height 33
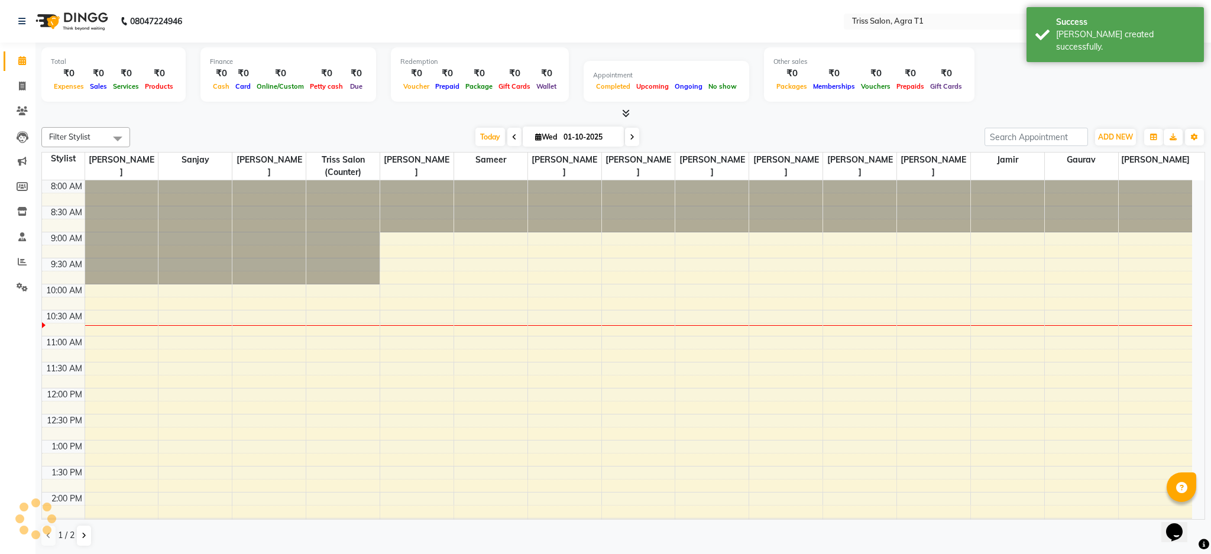
scroll to position [105, 0]
